Goal: Find specific page/section: Find specific page/section

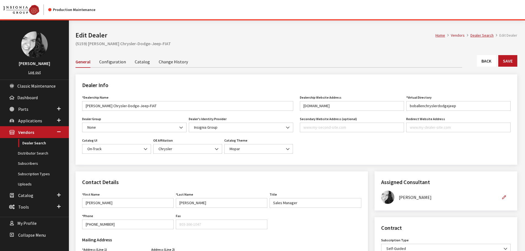
click at [488, 60] on link "Back" at bounding box center [485, 61] width 19 height 12
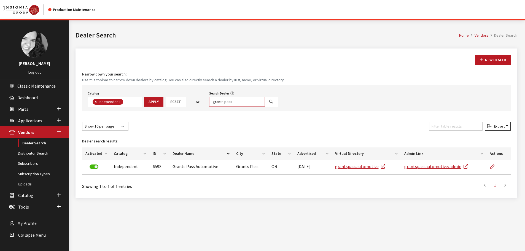
scroll to position [40, 0]
click at [227, 102] on input "grants pass" at bounding box center [237, 102] width 56 height 10
type input "bellevu"
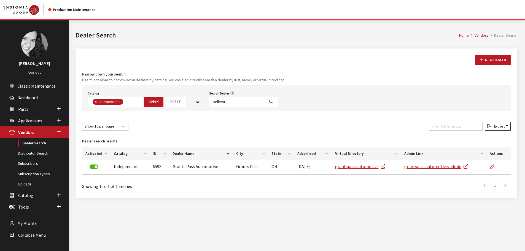
select select
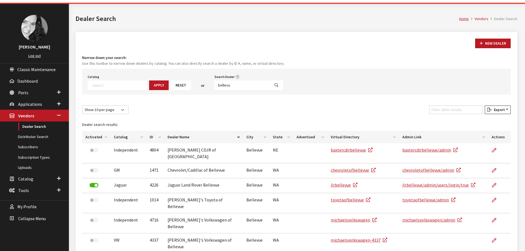
scroll to position [55, 0]
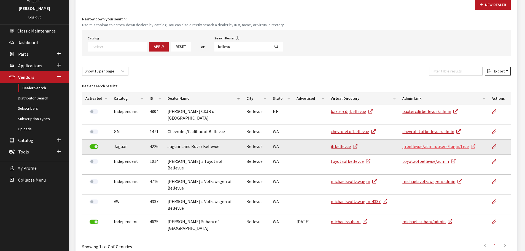
click at [417, 143] on link "jlrbellevue/admin/users/login/true" at bounding box center [438, 146] width 73 height 6
click at [422, 143] on link "jlrbellevue/admin/users/login/true" at bounding box center [438, 146] width 73 height 6
